Goal: Information Seeking & Learning: Check status

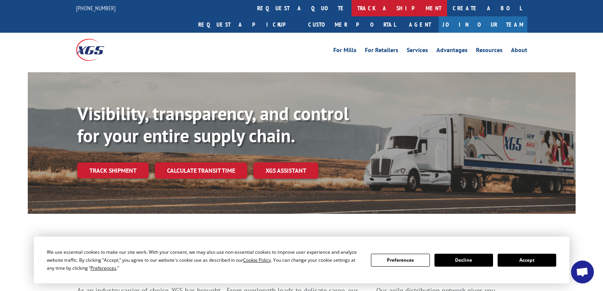
click at [352, 6] on link "track a shipment" at bounding box center [400, 8] width 96 height 16
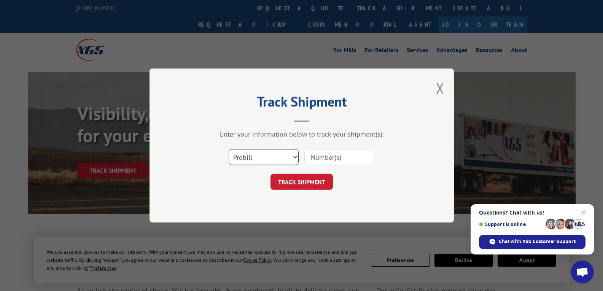
click at [281, 155] on select "Select category... Probill BOL PO" at bounding box center [264, 157] width 70 height 16
select select "bol"
click at [229, 149] on select "Select category... Probill BOL PO" at bounding box center [264, 157] width 70 height 16
click at [330, 158] on input at bounding box center [340, 157] width 70 height 16
paste input "54401907"
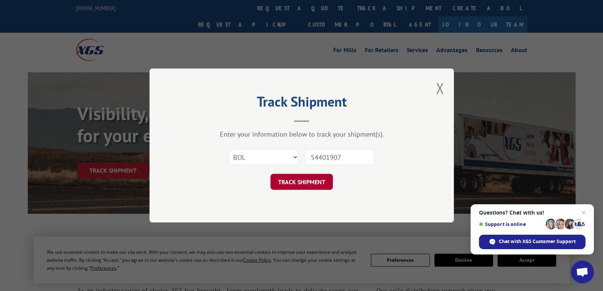
type input "54401907"
click at [310, 178] on button "TRACK SHIPMENT" at bounding box center [302, 182] width 62 height 16
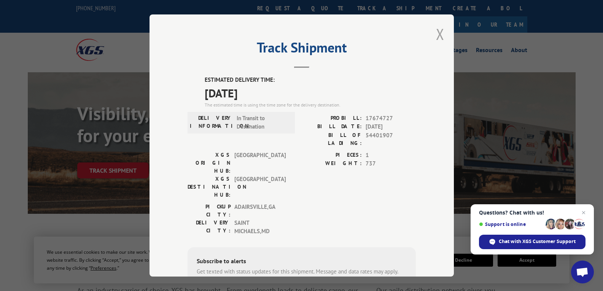
click at [439, 35] on button "Close modal" at bounding box center [440, 34] width 8 height 20
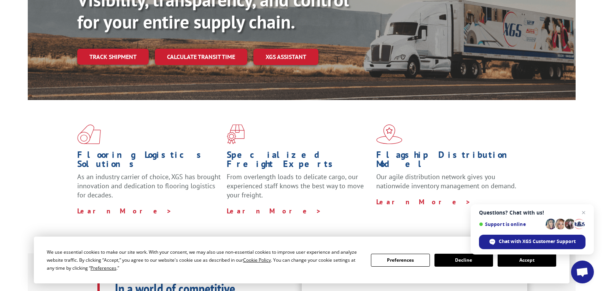
scroll to position [114, 0]
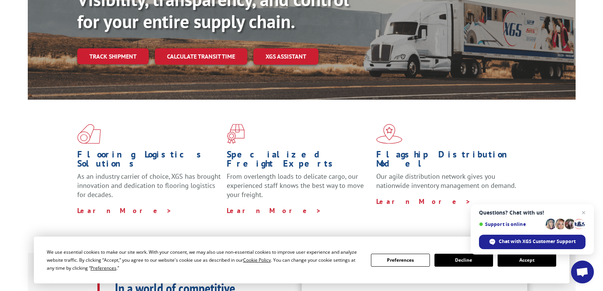
click at [525, 261] on button "Accept" at bounding box center [527, 260] width 59 height 13
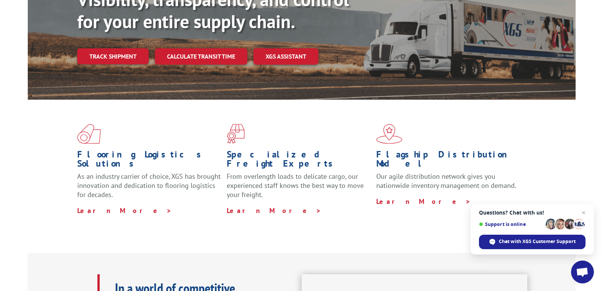
scroll to position [0, 0]
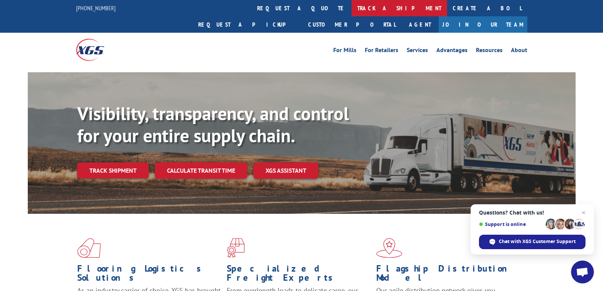
click at [352, 0] on link "track a shipment" at bounding box center [400, 8] width 96 height 16
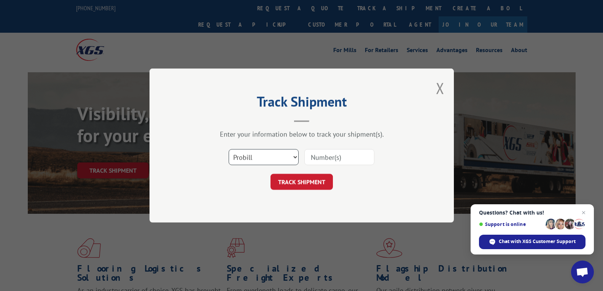
click at [268, 158] on select "Select category... Probill BOL PO" at bounding box center [264, 157] width 70 height 16
select select "bol"
click at [229, 149] on select "Select category... Probill BOL PO" at bounding box center [264, 157] width 70 height 16
click at [349, 159] on input at bounding box center [340, 157] width 70 height 16
paste input "54401907"
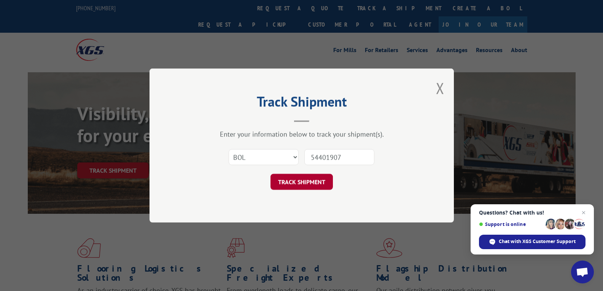
type input "54401907"
click at [302, 183] on button "TRACK SHIPMENT" at bounding box center [302, 182] width 62 height 16
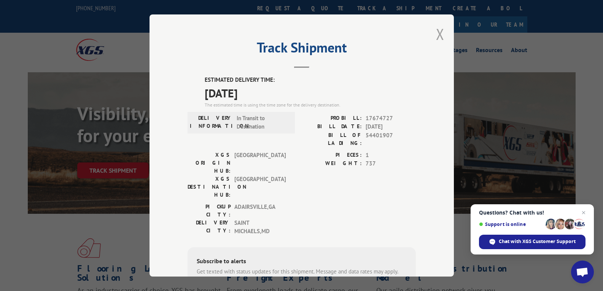
click at [436, 35] on button "Close modal" at bounding box center [440, 34] width 8 height 20
